Goal: Check status

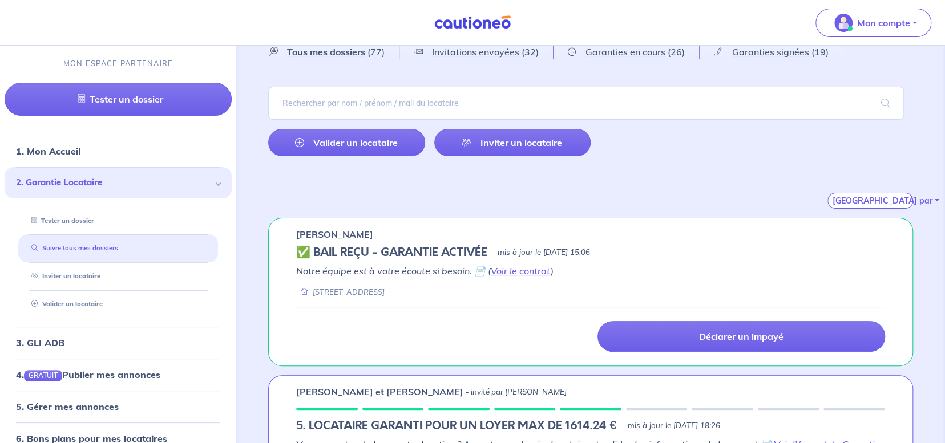
click at [80, 247] on link "Suivre tous mes dossiers" at bounding box center [72, 248] width 91 height 8
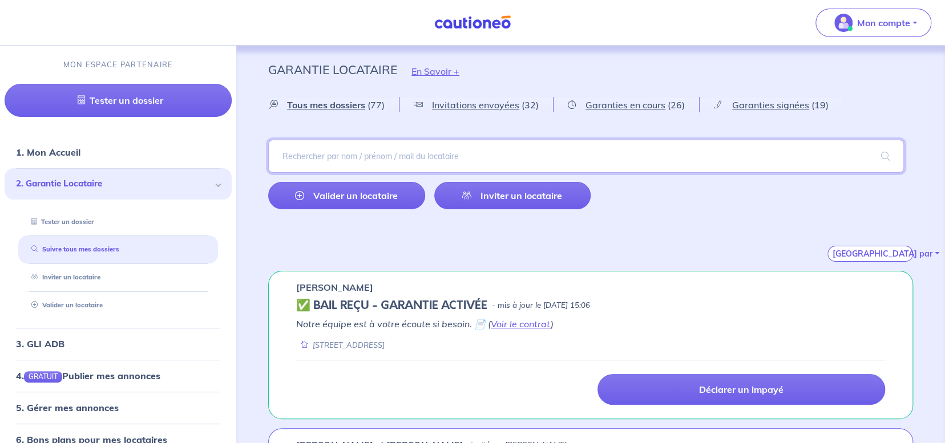
click at [396, 149] on input "search" at bounding box center [586, 156] width 636 height 33
type input "chelky"
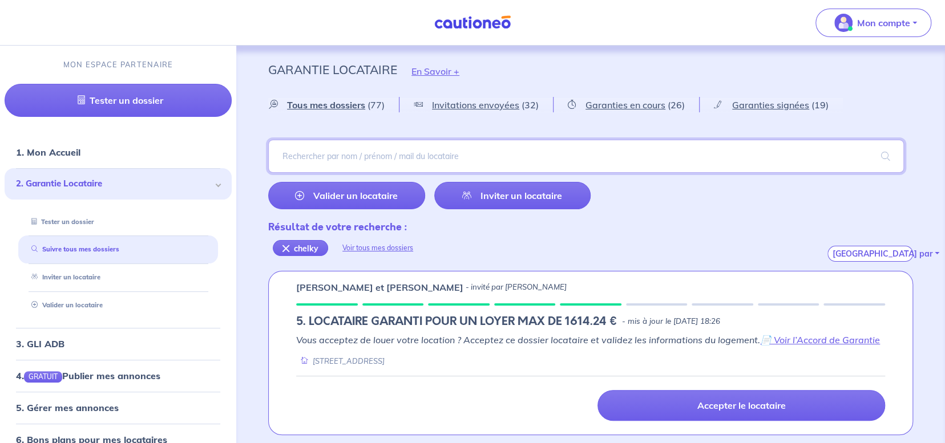
scroll to position [1, 0]
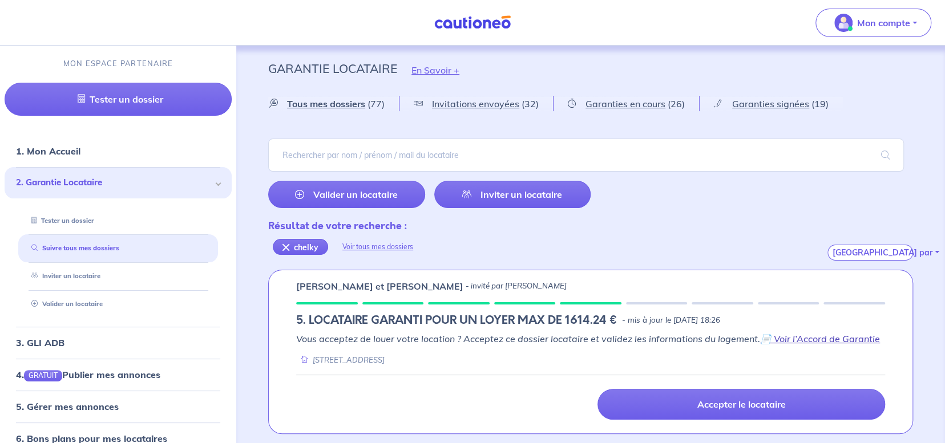
click at [796, 334] on link "📄 Voir l’Accord de Garantie" at bounding box center [820, 338] width 120 height 11
click at [818, 337] on link "📄 Voir l’Accord de Garantie" at bounding box center [820, 338] width 120 height 11
